Goal: Transaction & Acquisition: Purchase product/service

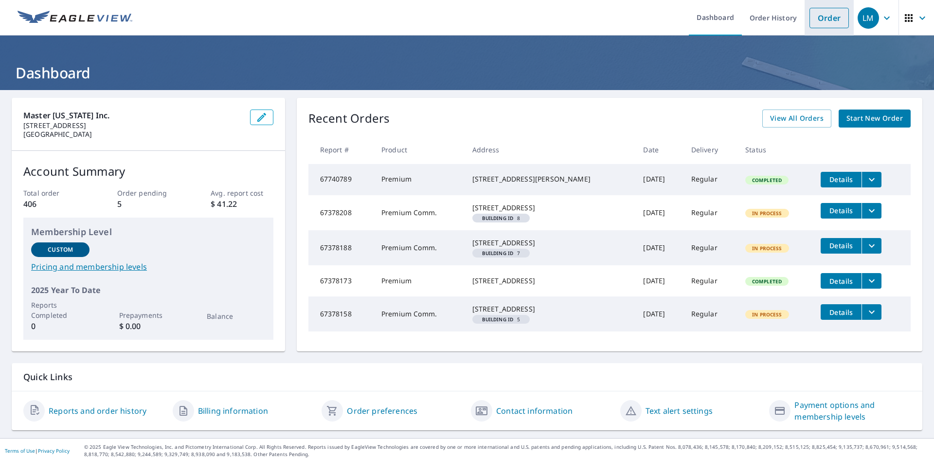
click at [823, 18] on link "Order" at bounding box center [828, 18] width 39 height 20
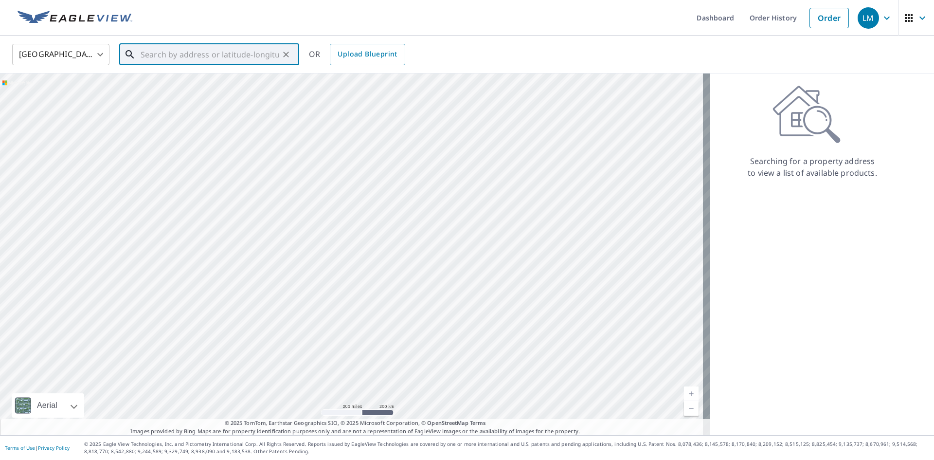
click at [181, 55] on input "text" at bounding box center [210, 54] width 139 height 27
click at [180, 80] on span "[STREET_ADDRESS]" at bounding box center [215, 83] width 153 height 12
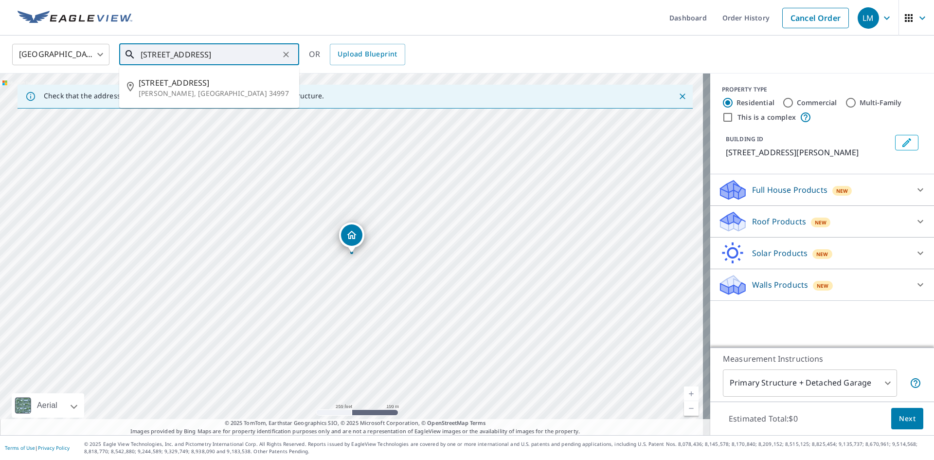
click at [184, 53] on input "[STREET_ADDRESS]" at bounding box center [210, 54] width 139 height 27
click at [195, 86] on span "[STREET_ADDRESS]" at bounding box center [215, 83] width 153 height 12
type input "[STREET_ADDRESS]"
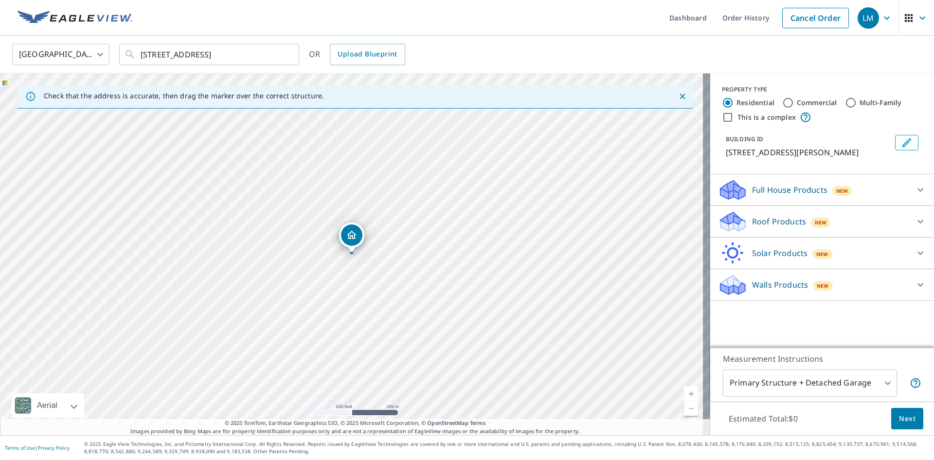
click at [730, 213] on icon at bounding box center [732, 221] width 29 height 23
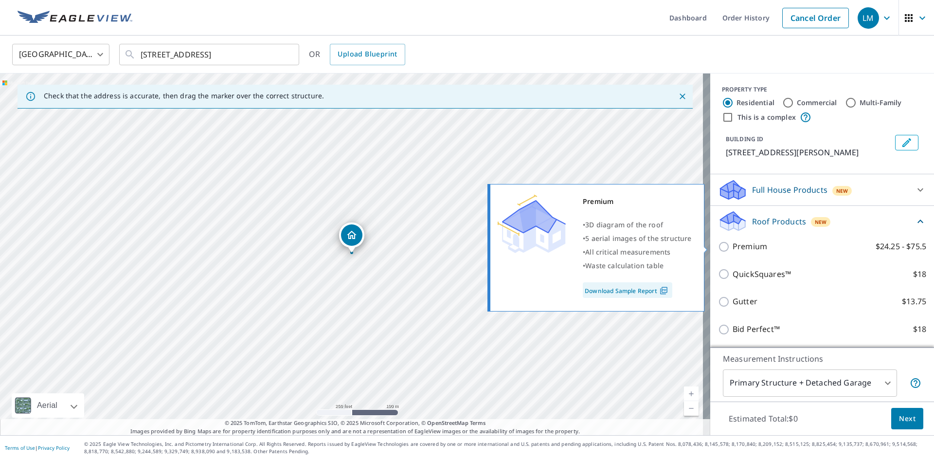
click at [733, 246] on p "Premium" at bounding box center [750, 246] width 35 height 12
click at [726, 246] on input "Premium $24.25 - $75.5" at bounding box center [725, 247] width 15 height 12
checkbox input "true"
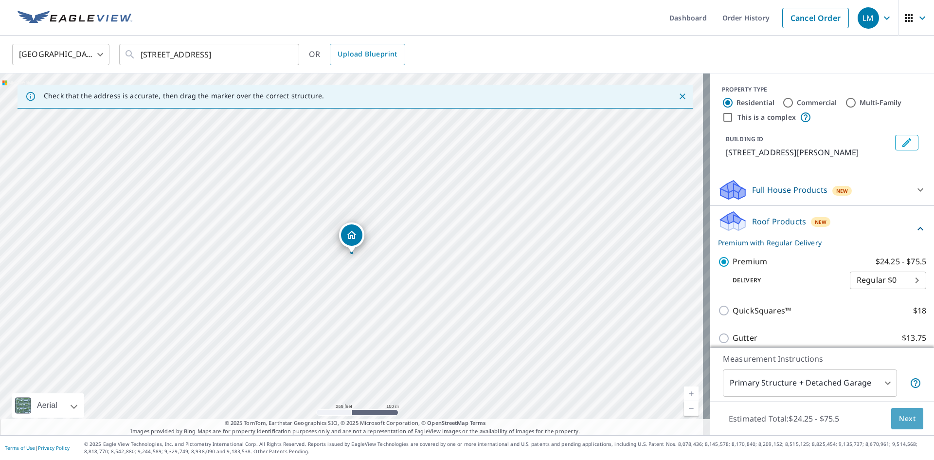
click at [904, 417] on span "Next" at bounding box center [907, 418] width 17 height 12
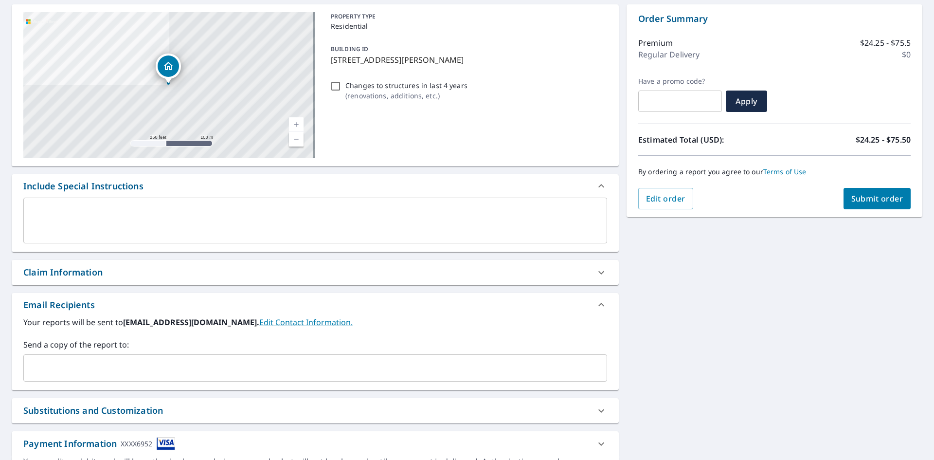
scroll to position [97, 0]
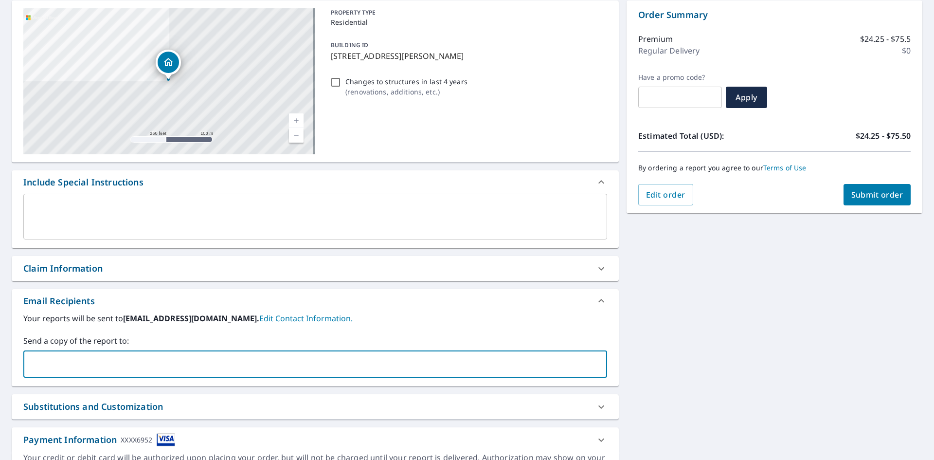
click at [52, 362] on input "text" at bounding box center [308, 364] width 560 height 18
type input "[EMAIL_ADDRESS][DOMAIN_NAME],[PERSON_NAME][EMAIL_ADDRESS][DOMAIN_NAME]"
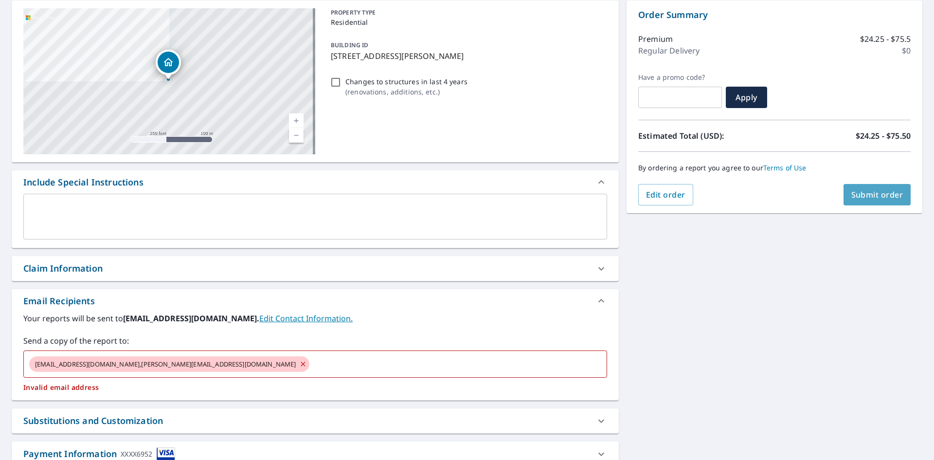
click at [861, 190] on span "Submit order" at bounding box center [877, 194] width 52 height 11
click at [311, 363] on input "text" at bounding box center [449, 364] width 277 height 18
click at [299, 364] on icon at bounding box center [303, 363] width 8 height 11
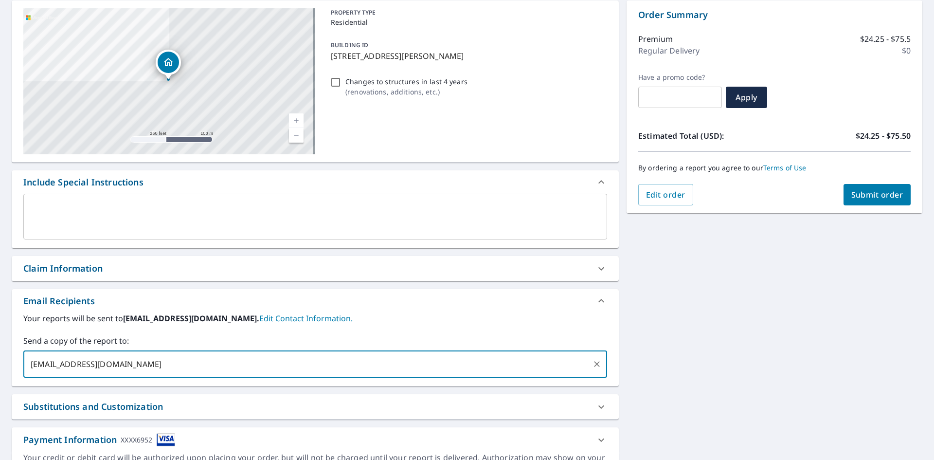
type input "[EMAIL_ADDRESS][DOMAIN_NAME]"
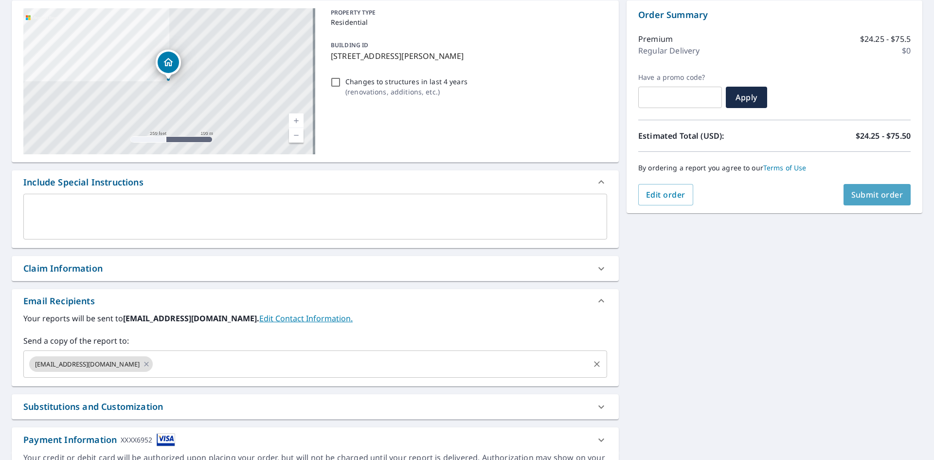
click at [857, 194] on span "Submit order" at bounding box center [877, 194] width 52 height 11
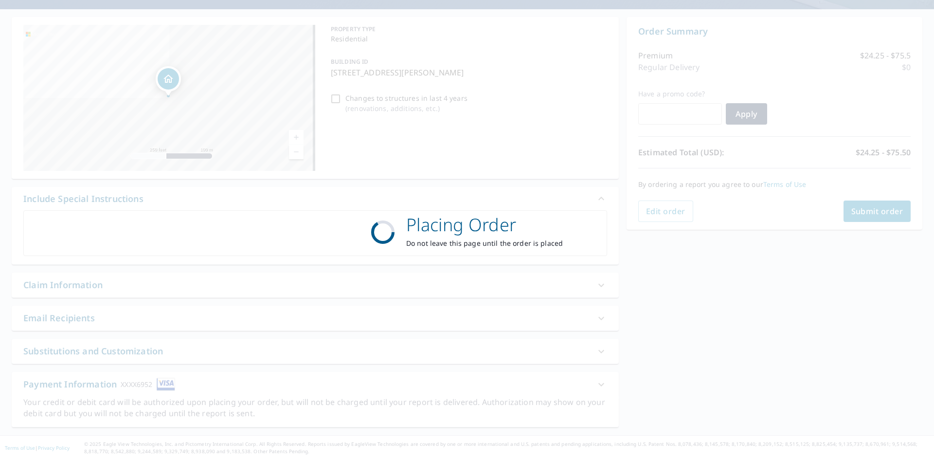
scroll to position [81, 0]
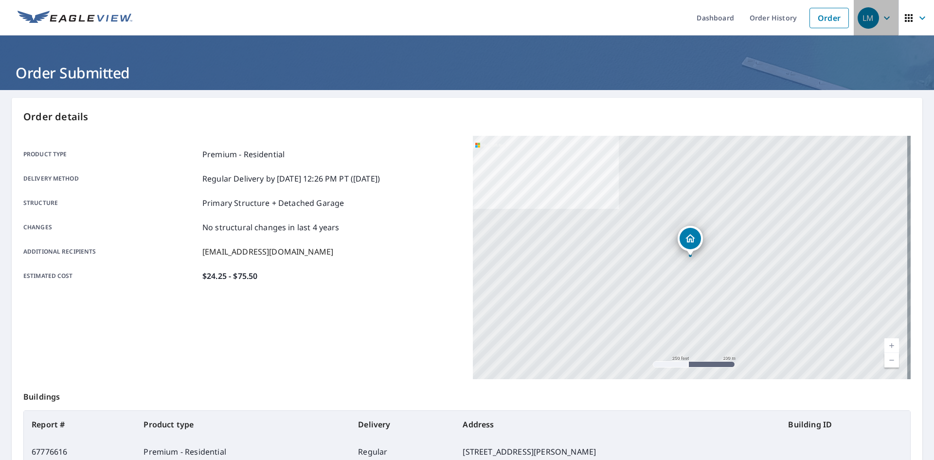
click at [861, 16] on div "LM" at bounding box center [868, 17] width 21 height 21
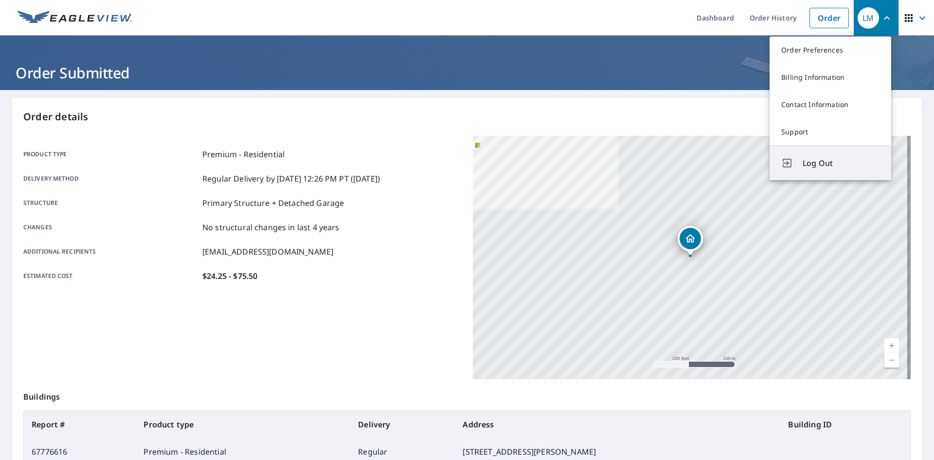
click at [820, 161] on span "Log Out" at bounding box center [841, 163] width 77 height 12
